Goal: Information Seeking & Learning: Learn about a topic

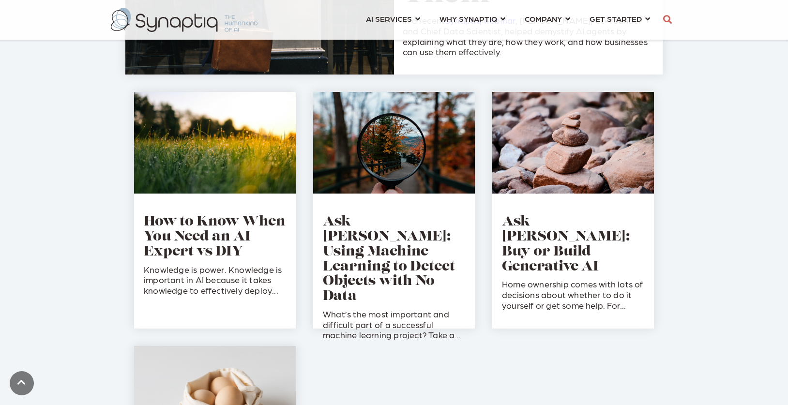
scroll to position [298, 0]
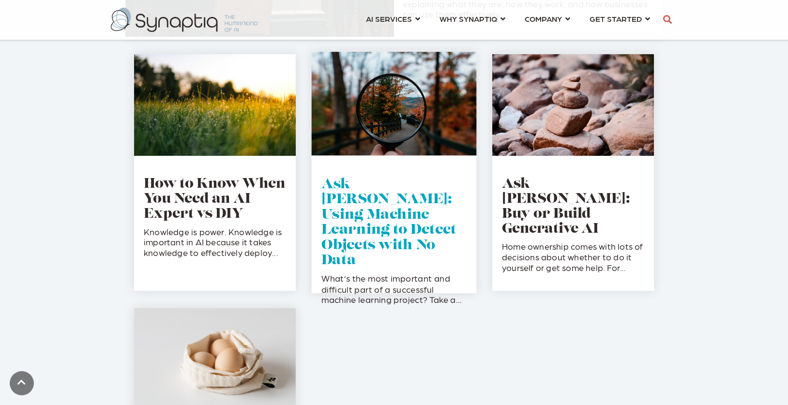
click at [401, 199] on link "Ask Tim: Using Machine Learning to Detect Objects with No Data" at bounding box center [388, 223] width 135 height 90
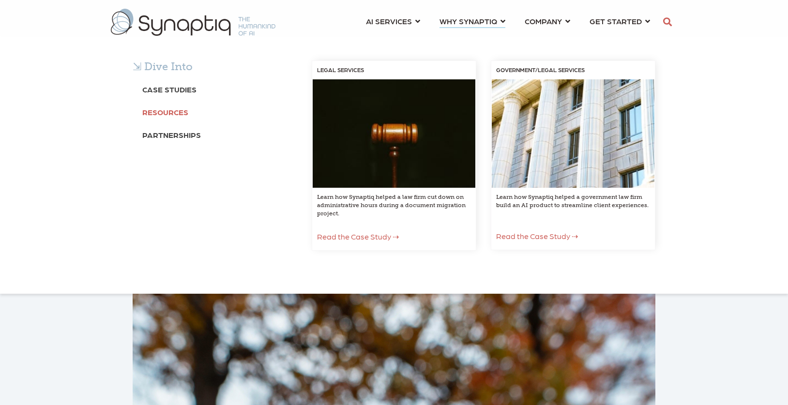
click at [169, 110] on b "Resources" at bounding box center [165, 111] width 46 height 9
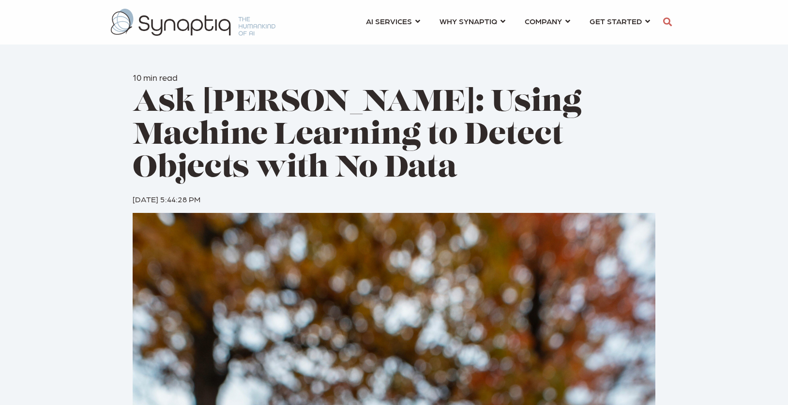
scroll to position [0, 4]
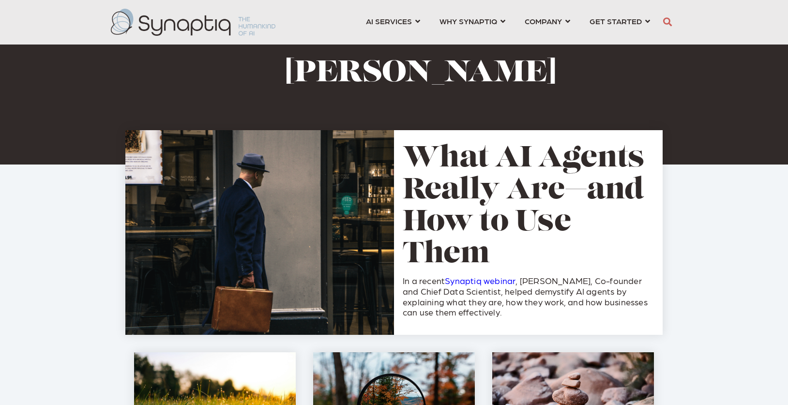
scroll to position [0, 4]
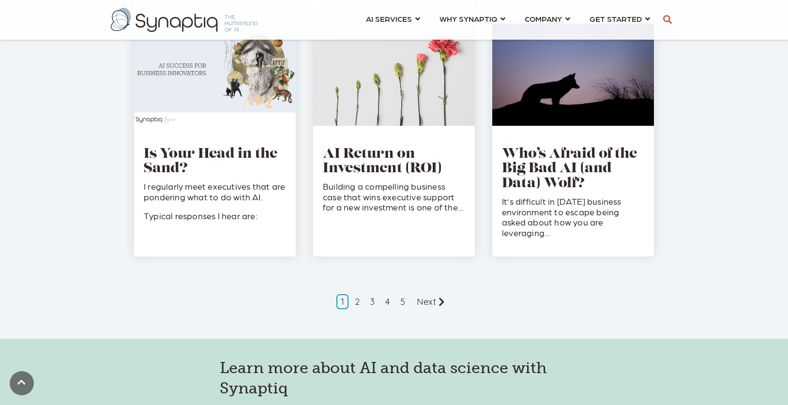
scroll to position [997, 0]
click at [430, 294] on link "Next" at bounding box center [431, 301] width 39 height 16
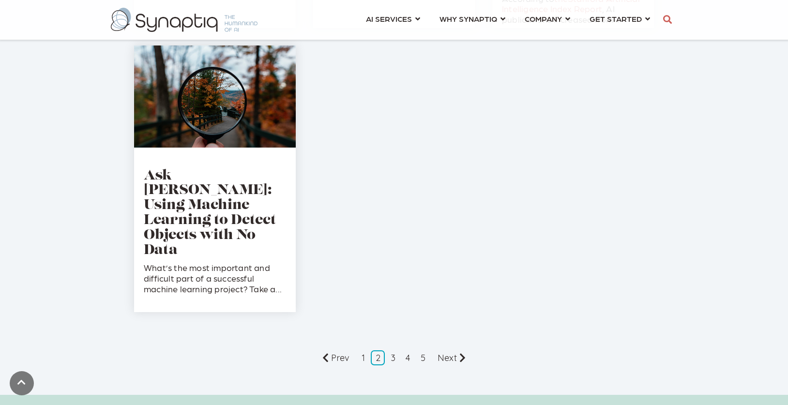
scroll to position [1256, 0]
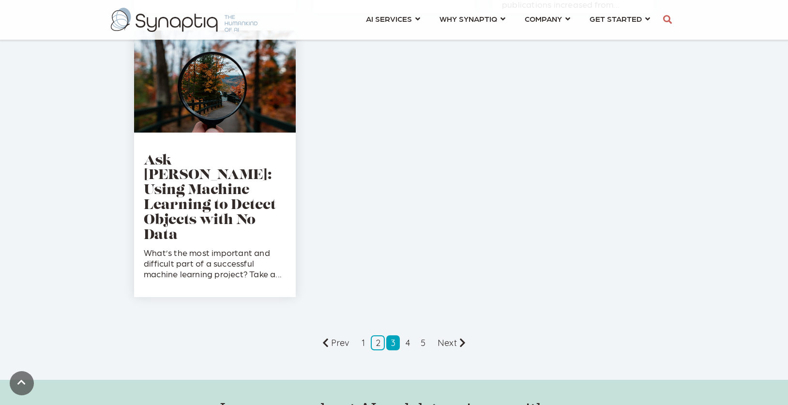
click at [393, 335] on link "3" at bounding box center [392, 342] width 13 height 15
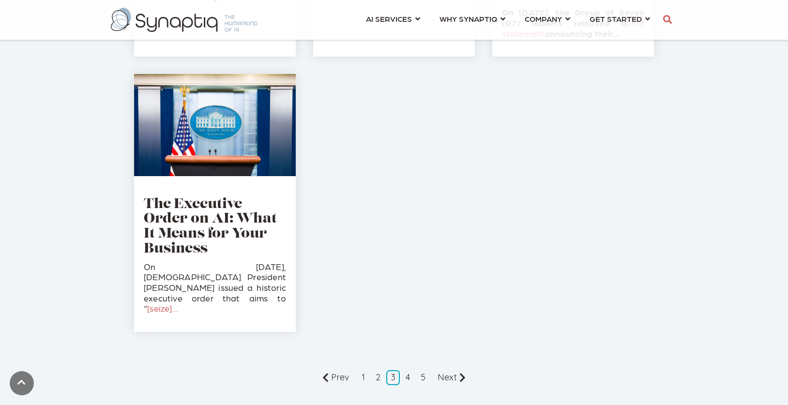
scroll to position [1149, 0]
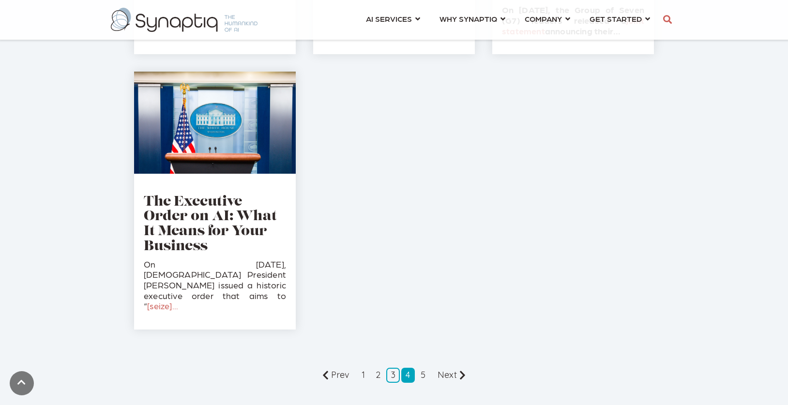
click at [409, 368] on link "4" at bounding box center [407, 375] width 13 height 15
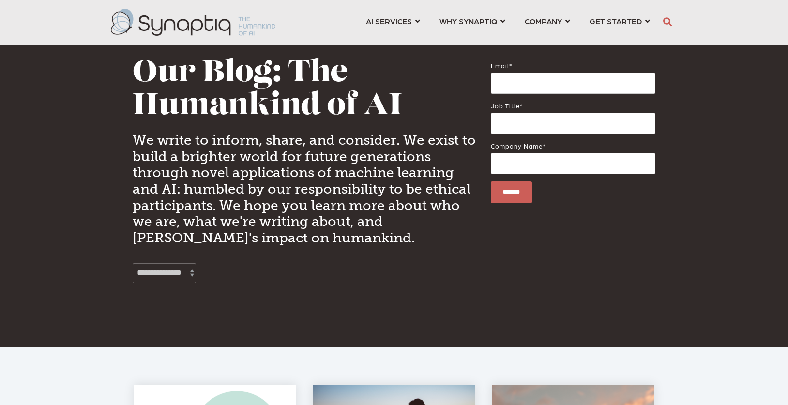
click at [672, 19] on button "button" at bounding box center [667, 22] width 15 height 21
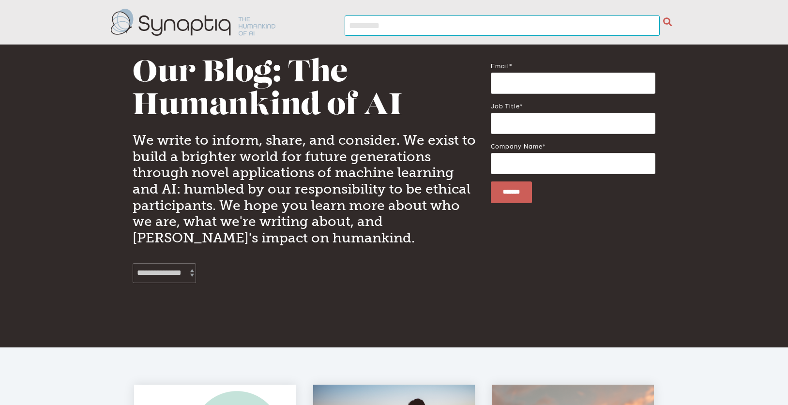
click at [545, 30] on input "text" at bounding box center [502, 25] width 315 height 21
type input "**********"
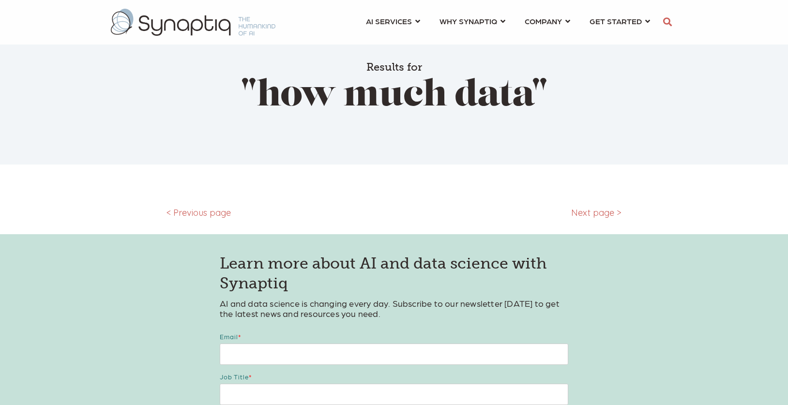
type input "**********"
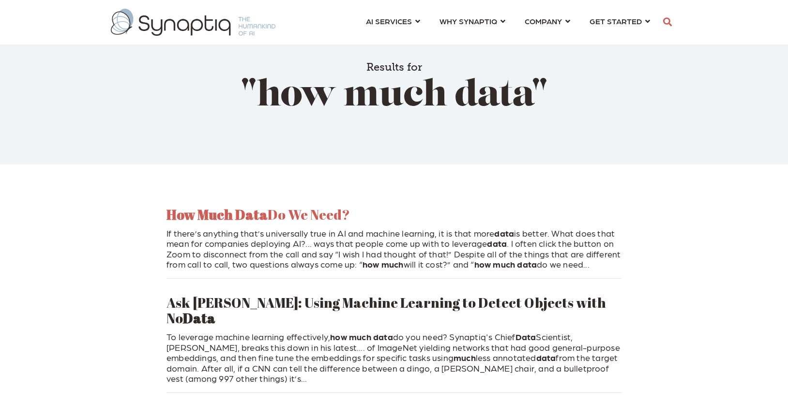
click at [287, 215] on link "How Much Data Do We Need?" at bounding box center [257, 214] width 183 height 18
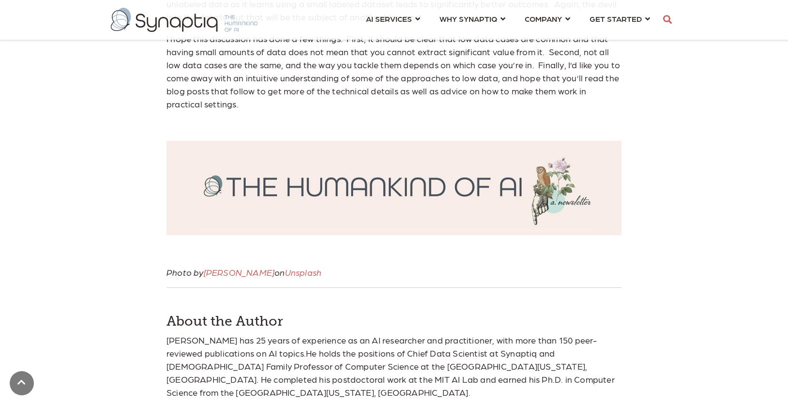
scroll to position [2777, 0]
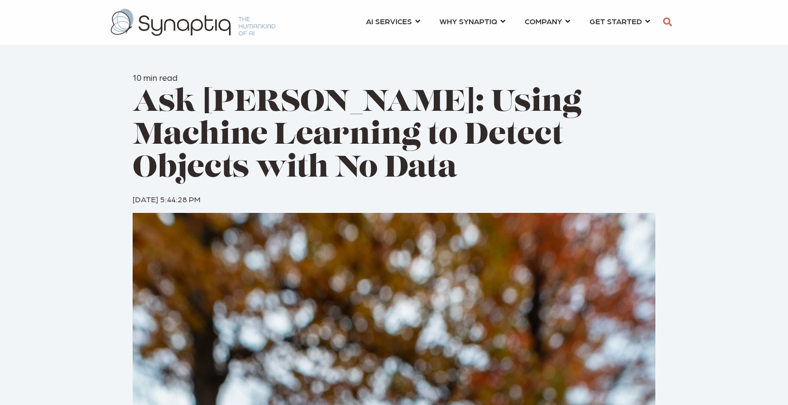
scroll to position [0, 4]
